Goal: Task Accomplishment & Management: Manage account settings

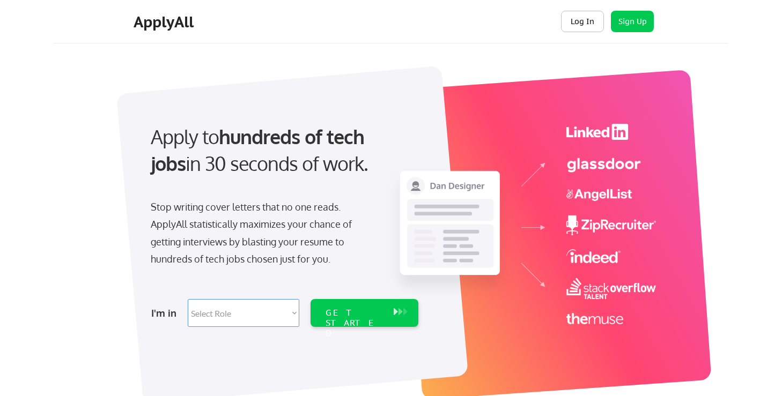
click at [591, 18] on button "Log In" at bounding box center [582, 21] width 43 height 21
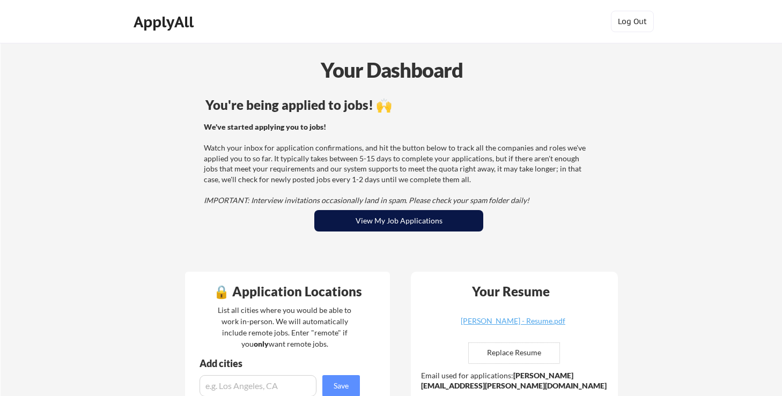
click at [383, 217] on button "View My Job Applications" at bounding box center [398, 220] width 169 height 21
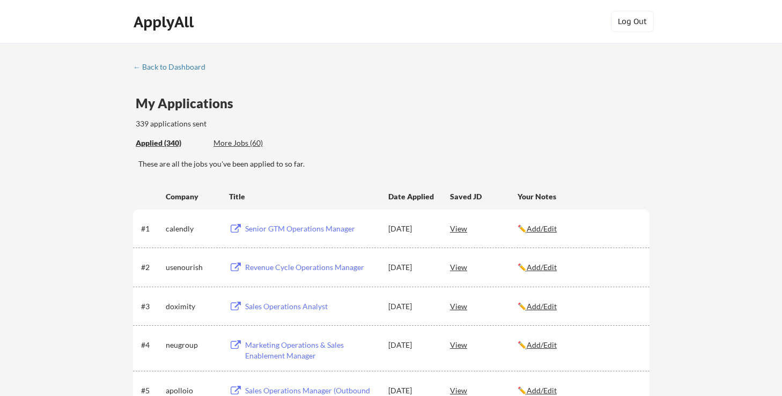
scroll to position [30, 0]
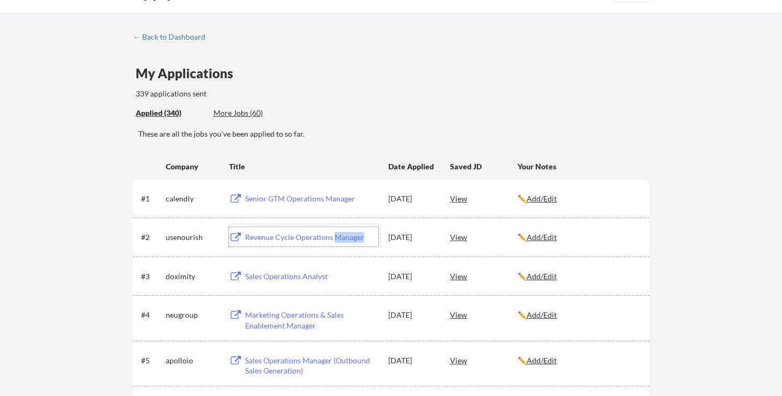
drag, startPoint x: 340, startPoint y: 234, endPoint x: 502, endPoint y: 3, distance: 282.9
click at [0, 0] on body "← Back to Dashboard My Applications 339 applications sent Applied (340) More Jo…" at bounding box center [391, 168] width 782 height 396
click at [313, 206] on div "Senior GTM Operations Manager" at bounding box center [310, 198] width 136 height 19
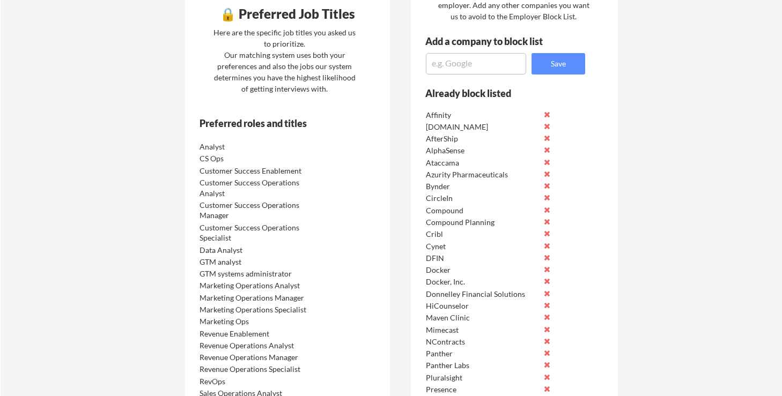
scroll to position [536, 0]
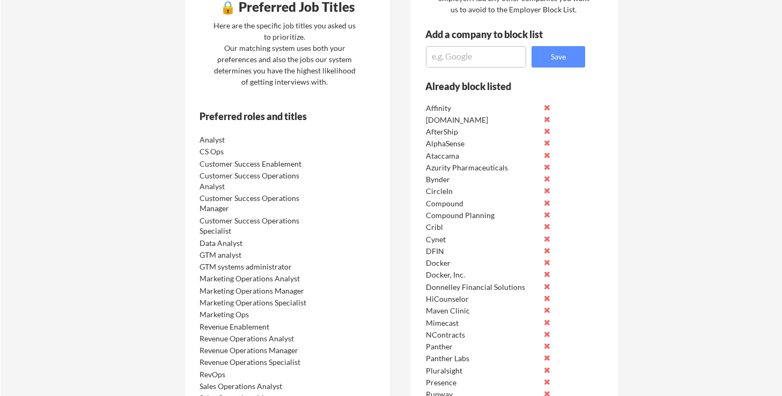
click at [494, 62] on textarea at bounding box center [476, 56] width 100 height 21
paste textarea "Relativity's"
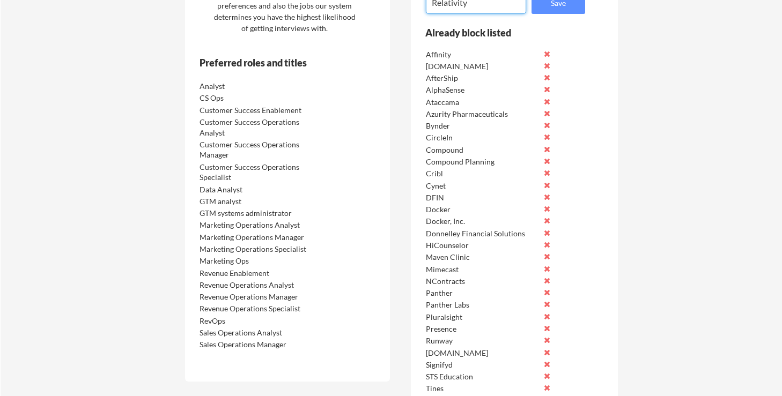
scroll to position [542, 0]
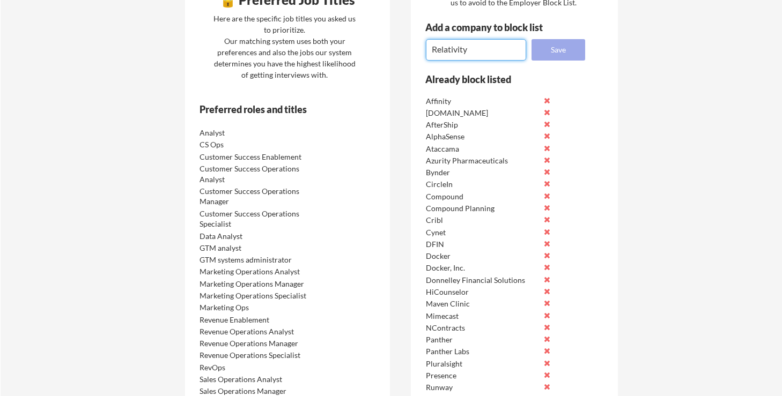
type textarea "Relativity"
click at [551, 55] on button "Save" at bounding box center [558, 49] width 54 height 21
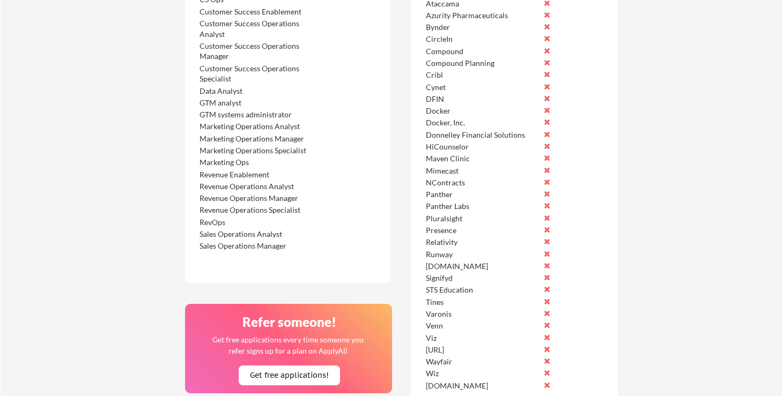
scroll to position [699, 0]
